Goal: Ask a question

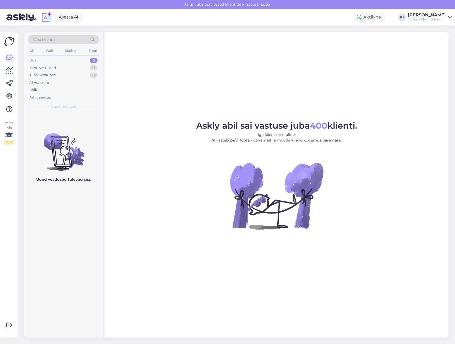
click at [72, 61] on div "Uus 0" at bounding box center [63, 61] width 70 height 8
click at [68, 83] on div "AI Assistent" at bounding box center [63, 83] width 70 height 8
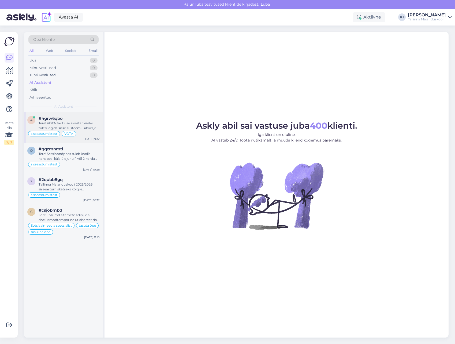
click at [78, 134] on div "sisseastumistest VÕTA" at bounding box center [63, 133] width 72 height 6
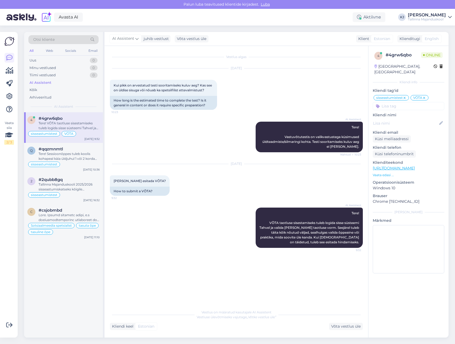
click at [157, 148] on div "AI Assistent Tere! Vastuvõtutestis on valikvastustega küsimused üldteadmiste/si…" at bounding box center [236, 137] width 253 height 42
click at [164, 196] on div "[DATE] [PERSON_NAME] esitada VÕTA? 9:32 How to submit a VÕTA?" at bounding box center [236, 179] width 253 height 43
click at [319, 228] on div "AI Assistent Tere! VÕTA taotluse sisestamiseks tuleb logida sisse süsteemi Tahv…" at bounding box center [309, 227] width 107 height 40
click at [386, 102] on input at bounding box center [409, 106] width 72 height 8
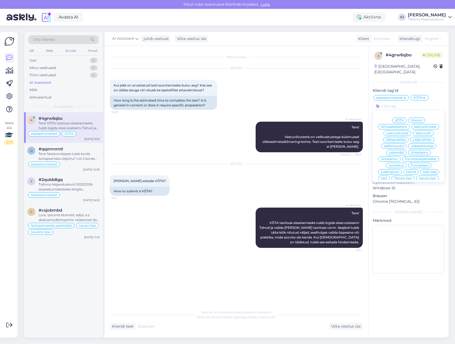
click at [256, 318] on icon "„Võtke vestlus üle”" at bounding box center [262, 317] width 30 height 4
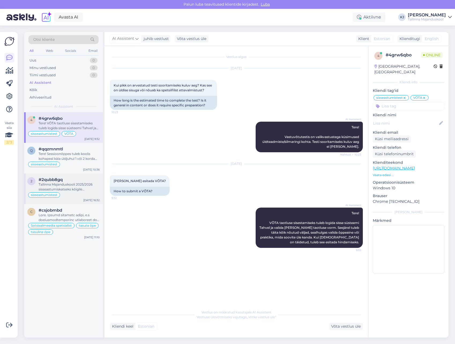
click at [86, 194] on div "sisseastumistest" at bounding box center [63, 194] width 72 height 6
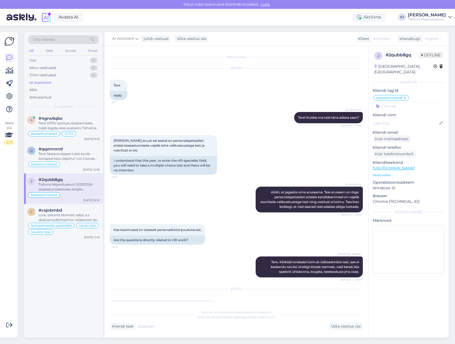
scroll to position [152, 0]
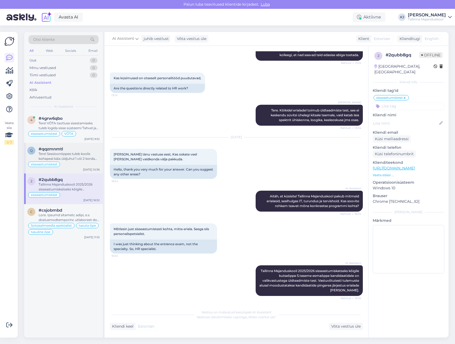
click at [77, 163] on div "sisseastumistest" at bounding box center [63, 164] width 72 height 6
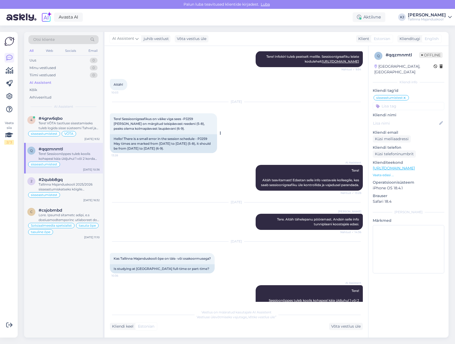
scroll to position [532, 0]
